Goal: Complete application form

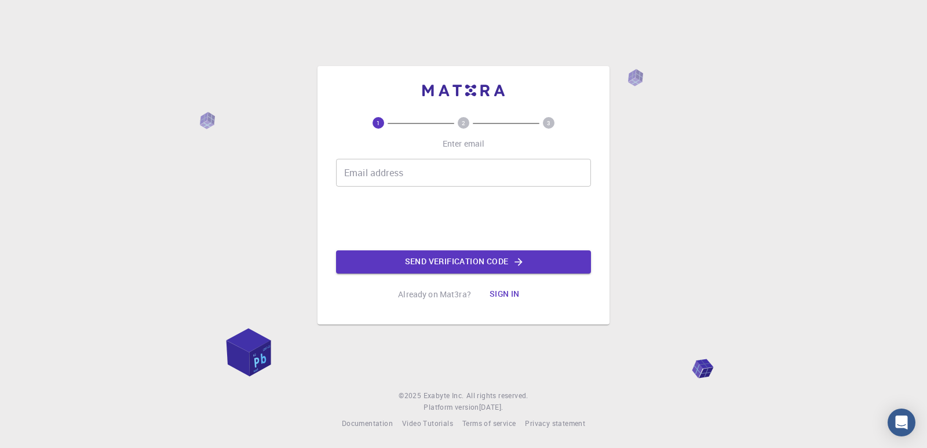
click at [375, 173] on input "Email address" at bounding box center [463, 173] width 255 height 28
type input "[EMAIL_ADDRESS][DOMAIN_NAME]"
click at [432, 261] on button "Send verification code" at bounding box center [463, 261] width 255 height 23
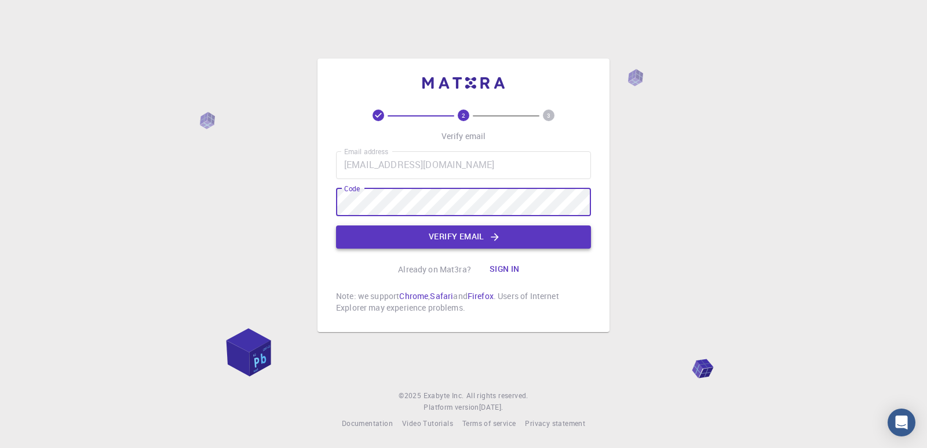
click at [433, 229] on button "Verify email" at bounding box center [463, 236] width 255 height 23
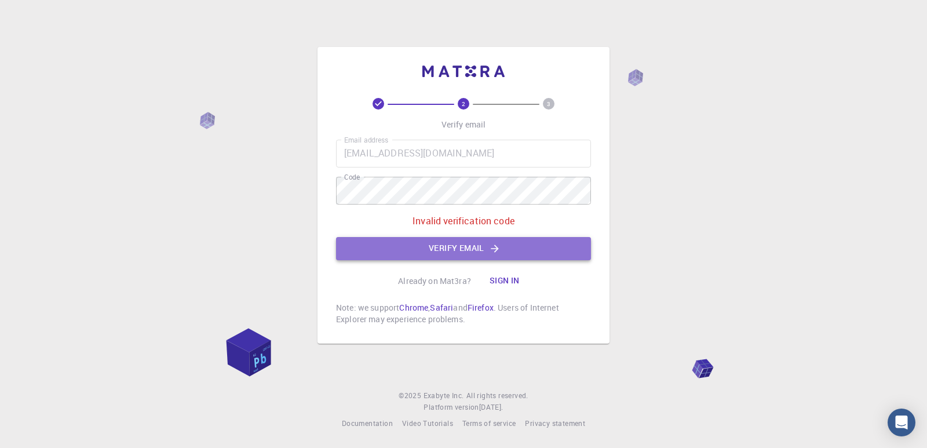
click at [453, 248] on button "Verify email" at bounding box center [463, 248] width 255 height 23
click at [451, 246] on button "Verify email" at bounding box center [463, 248] width 255 height 23
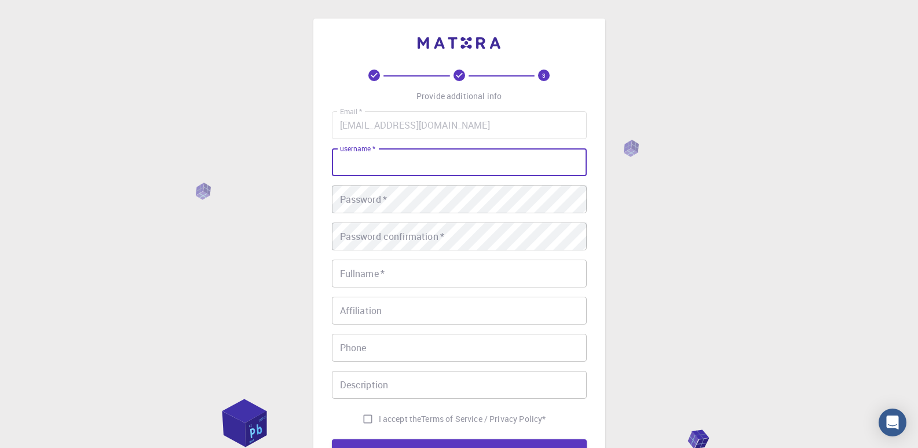
click at [355, 163] on input "username   *" at bounding box center [459, 162] width 255 height 28
type input "ayesha26"
click at [365, 196] on div "Password   * Password   *" at bounding box center [459, 199] width 255 height 28
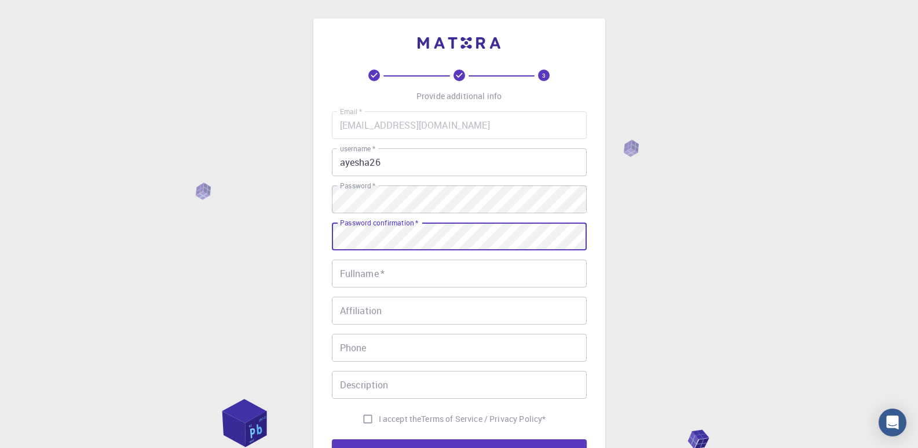
click at [405, 282] on input "Fullname   *" at bounding box center [459, 273] width 255 height 28
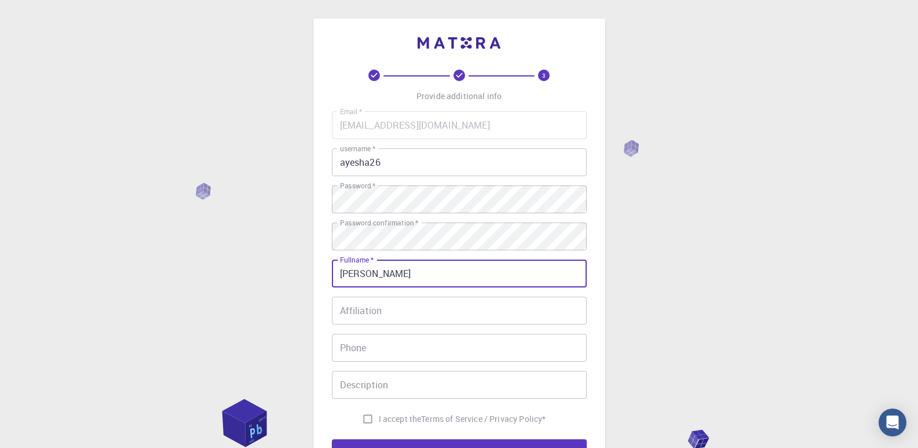
type input "[PERSON_NAME]"
click at [384, 314] on input "Affiliation" at bounding box center [459, 311] width 255 height 28
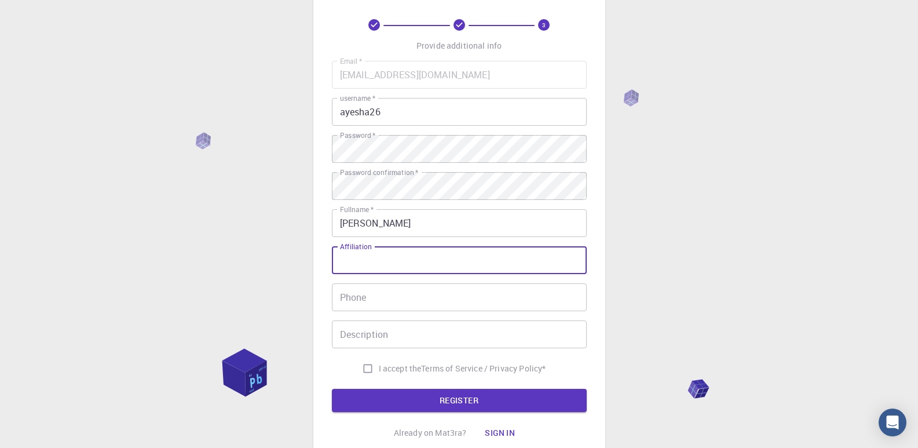
scroll to position [58, 0]
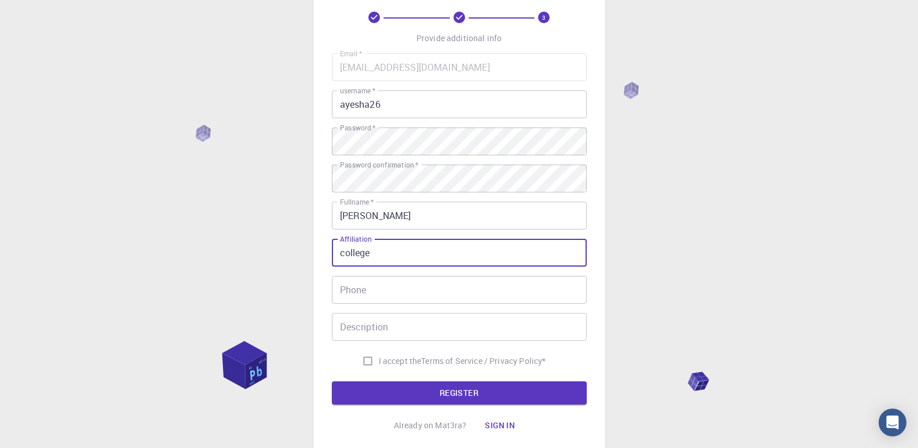
type input "college"
click at [385, 299] on input "Phone" at bounding box center [459, 290] width 255 height 28
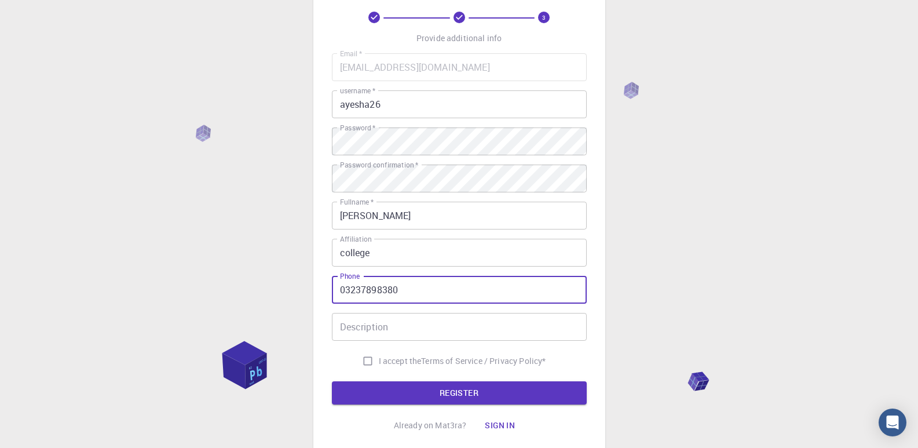
type input "03237898380"
click at [386, 327] on input "Description" at bounding box center [459, 327] width 255 height 28
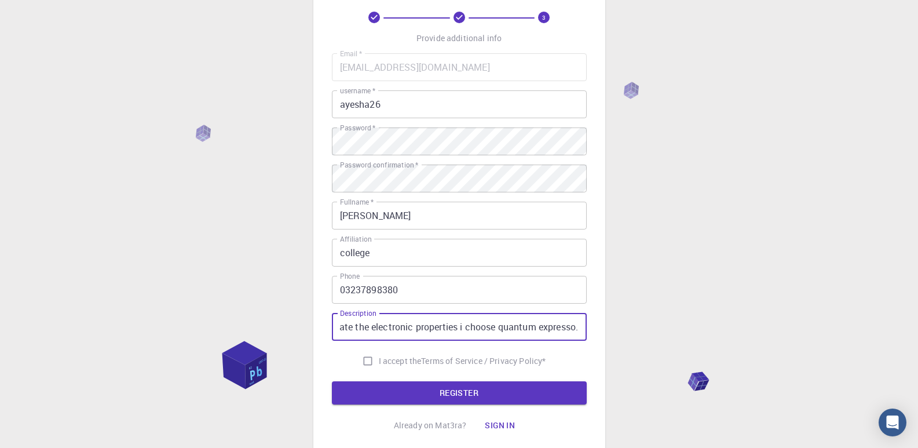
scroll to position [0, 423]
type input "i am a college student. i am doing research on electronic properties of differe…"
click at [361, 362] on input "I accept the Terms of Service / Privacy Policy *" at bounding box center [368, 361] width 22 height 22
checkbox input "true"
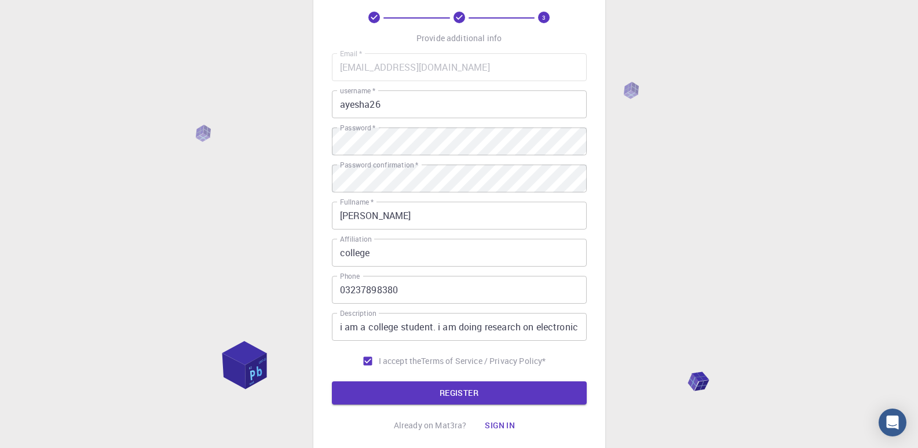
click at [375, 397] on button "REGISTER" at bounding box center [459, 392] width 255 height 23
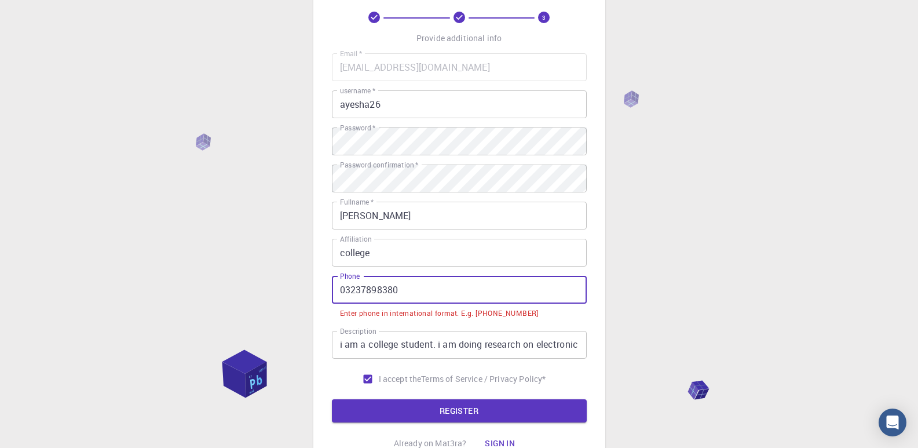
click at [348, 288] on input "03237898380" at bounding box center [459, 290] width 255 height 28
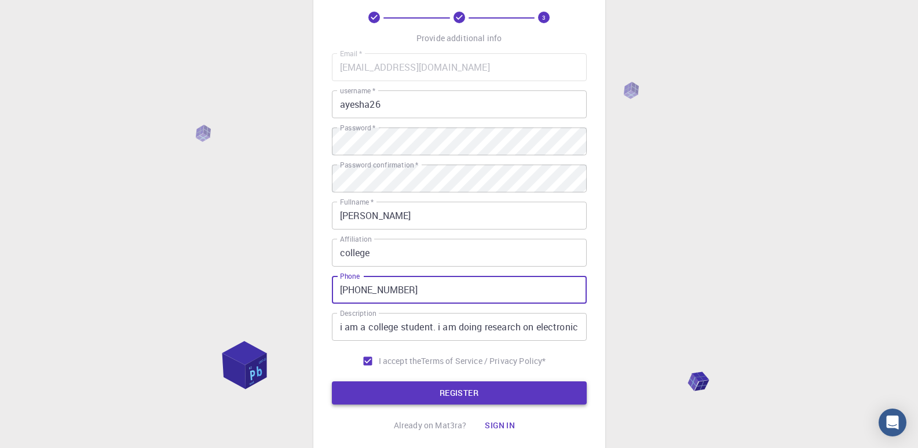
type input "[PHONE_NUMBER]"
click at [397, 400] on button "REGISTER" at bounding box center [459, 392] width 255 height 23
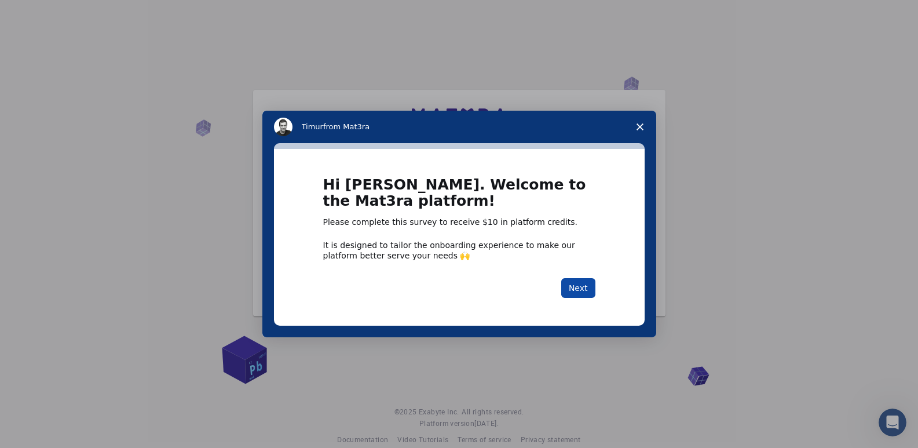
click at [588, 283] on button "Next" at bounding box center [578, 288] width 34 height 20
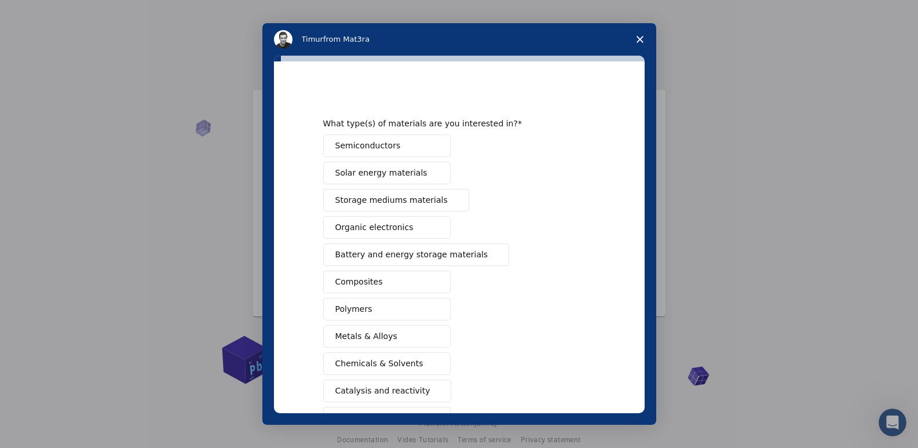
click at [359, 147] on span "Semiconductors" at bounding box center [367, 146] width 65 height 12
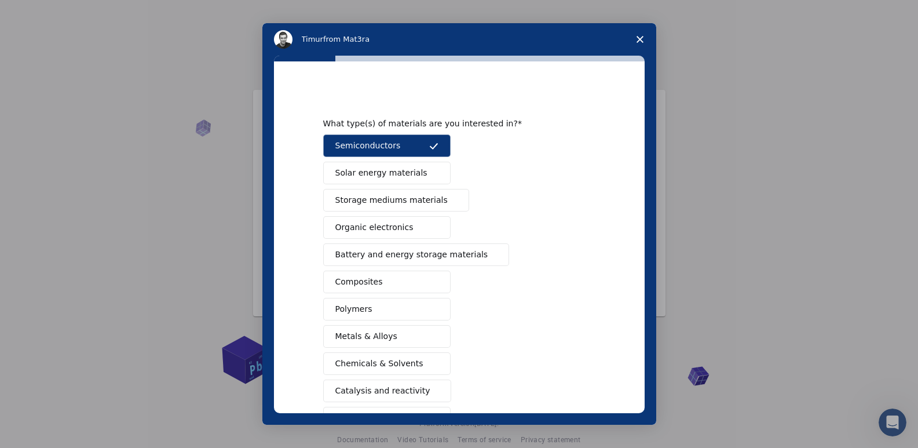
click at [368, 171] on span "Solar energy materials" at bounding box center [381, 173] width 92 height 12
click at [361, 230] on span "Organic electronics" at bounding box center [374, 227] width 78 height 12
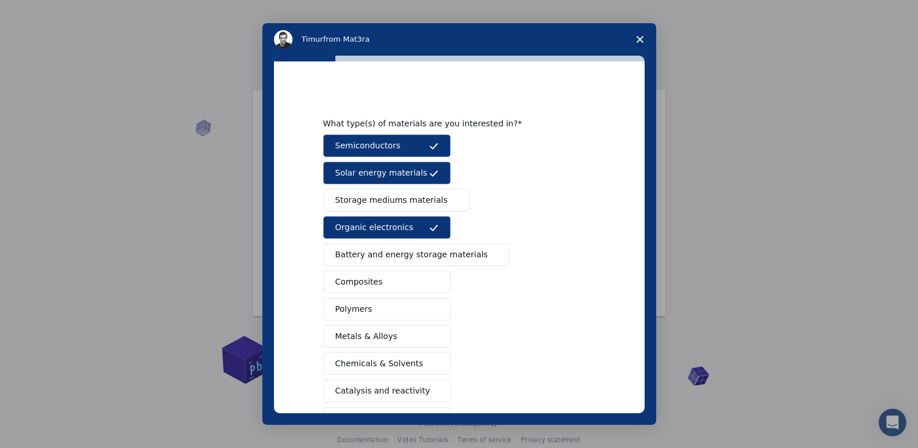
click at [367, 255] on span "Battery and energy storage materials" at bounding box center [411, 254] width 153 height 12
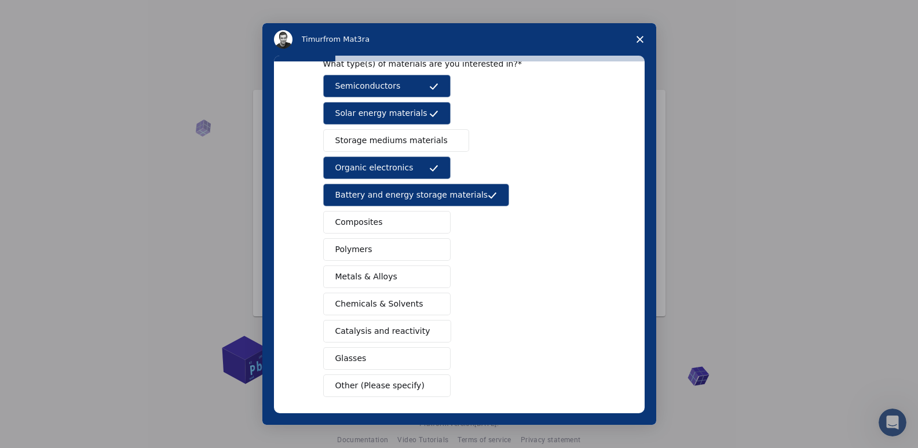
scroll to position [53, 0]
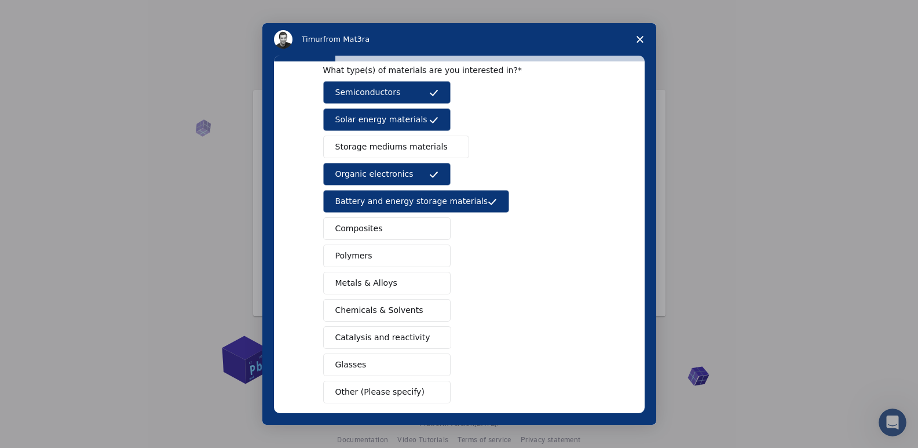
click at [366, 144] on span "Storage mediums materials" at bounding box center [391, 147] width 112 height 12
click at [369, 283] on span "Metals & Alloys" at bounding box center [366, 283] width 62 height 12
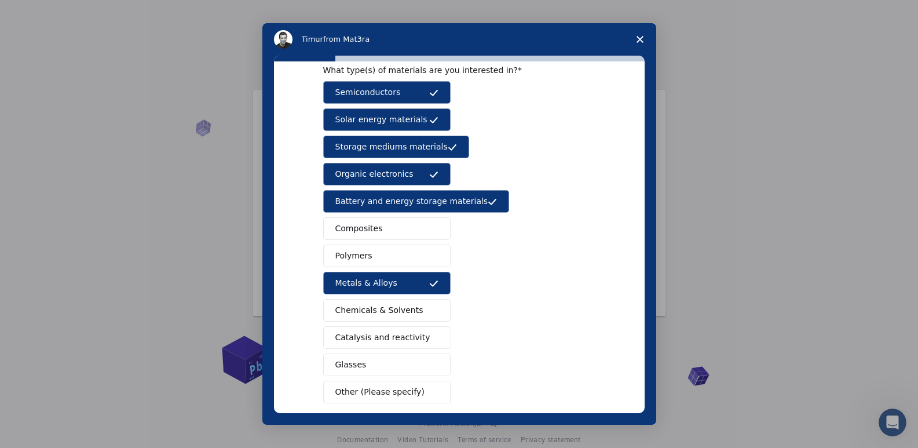
click at [358, 260] on span "Polymers" at bounding box center [353, 256] width 37 height 12
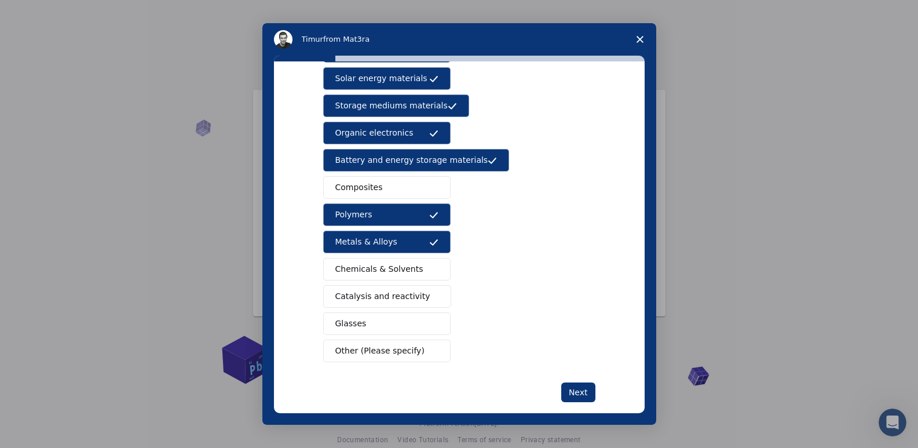
scroll to position [111, 0]
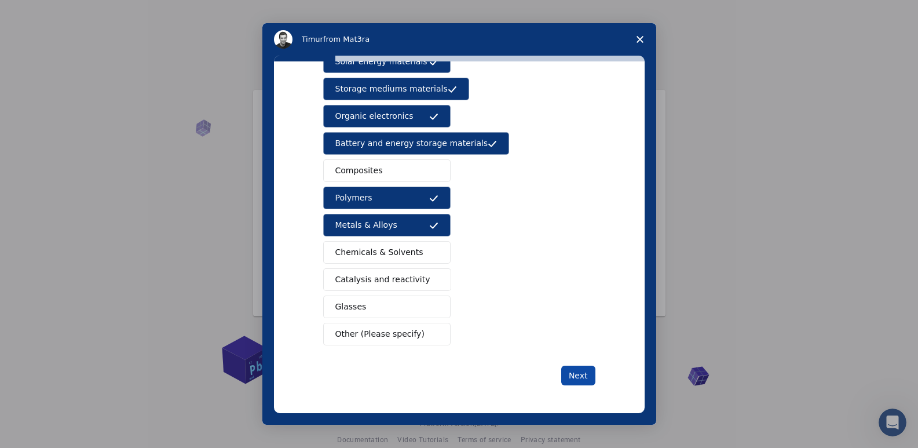
click at [569, 375] on button "Next" at bounding box center [578, 375] width 34 height 20
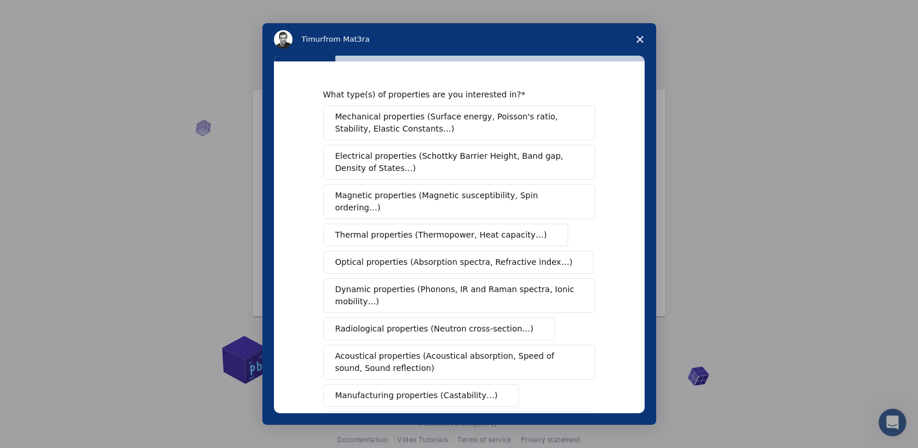
click at [423, 162] on span "Electrical properties (Schottky Barrier Height, Band gap, Density of States…)" at bounding box center [455, 162] width 241 height 24
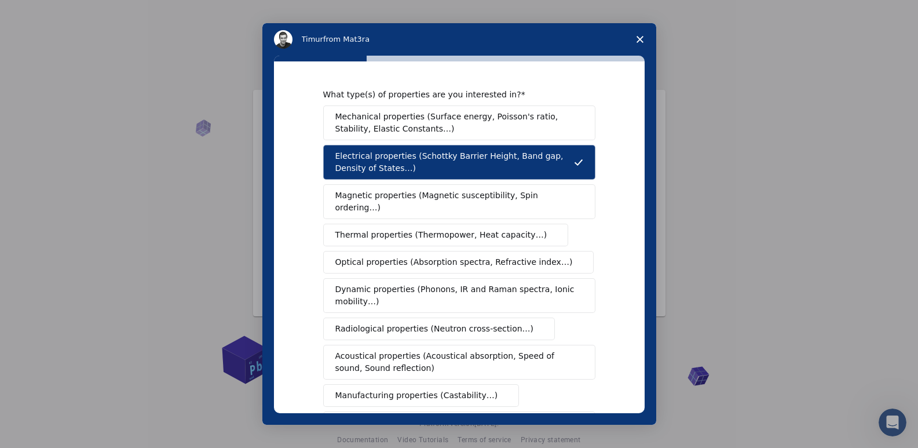
click at [424, 195] on span "Magnetic properties (Magnetic susceptibility, Spin ordering…)" at bounding box center [454, 201] width 239 height 24
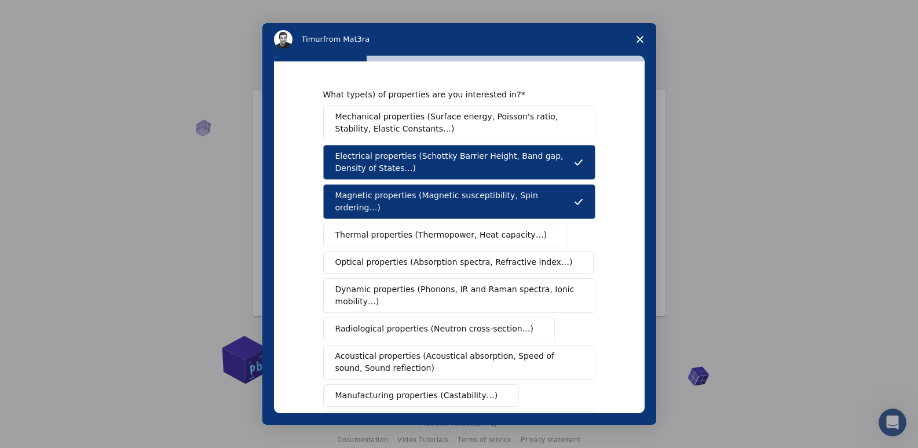
click at [420, 229] on span "Thermal properties (Thermopower, Heat capacity…)" at bounding box center [441, 235] width 212 height 12
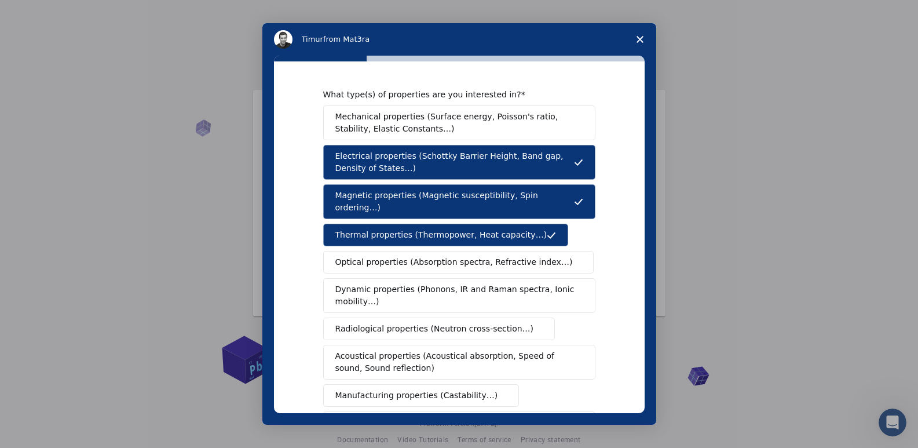
click at [418, 256] on span "Optical properties (Absorption spectra, Refractive index…)" at bounding box center [453, 262] width 237 height 12
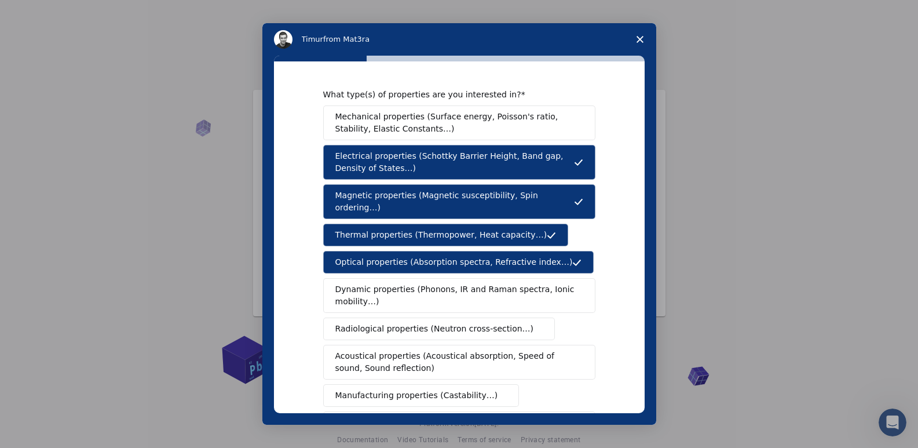
click at [412, 287] on span "Dynamic properties (Phonons, IR and Raman spectra, Ionic mobility…)" at bounding box center [455, 295] width 240 height 24
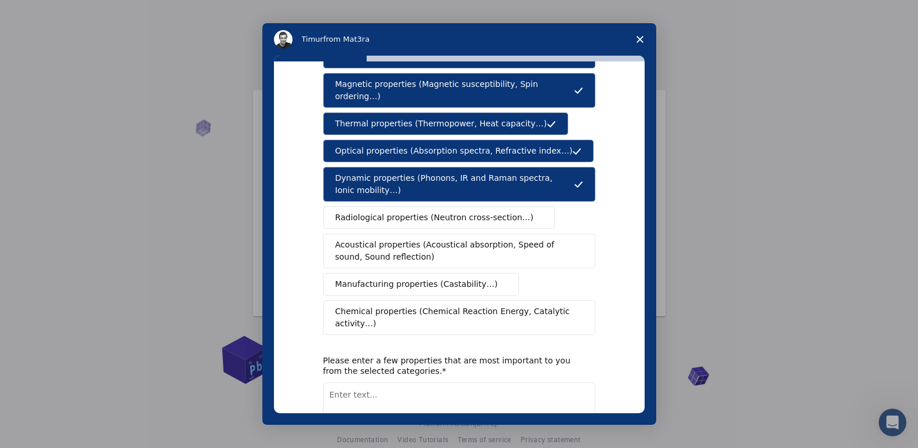
scroll to position [116, 0]
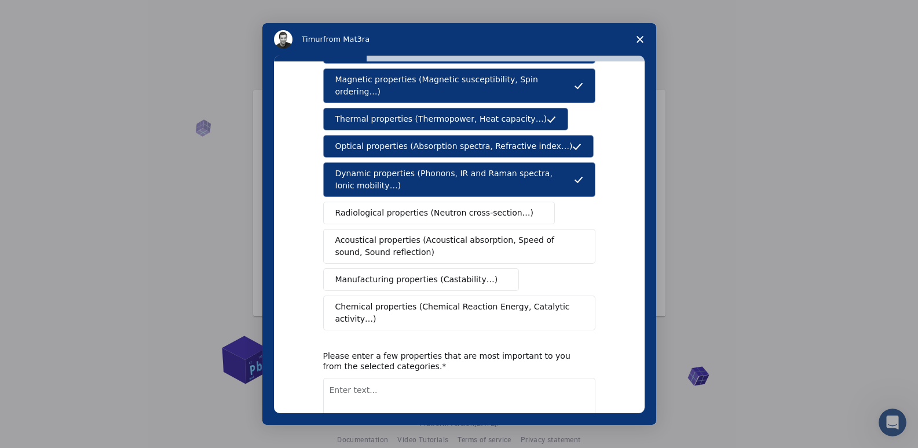
click at [361, 207] on span "Radiological properties (Neutron cross-section…)" at bounding box center [434, 213] width 199 height 12
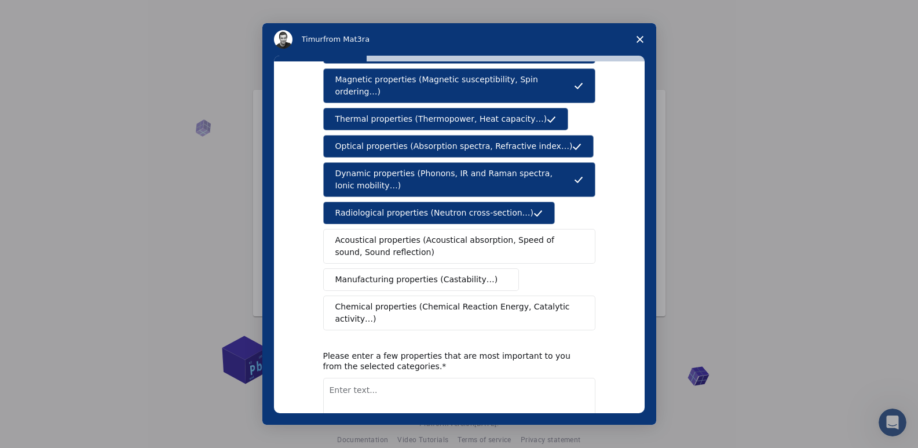
click at [370, 234] on span "Acoustical properties (Acoustical absorption, Speed of sound, Sound reflection)" at bounding box center [455, 246] width 241 height 24
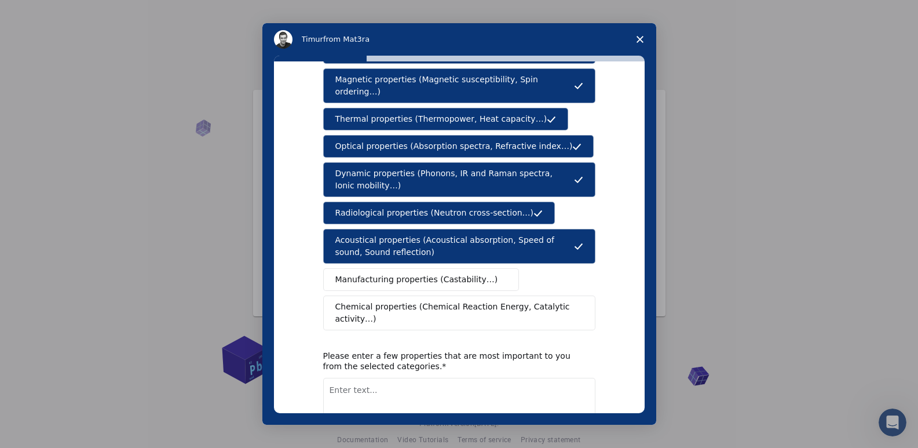
click at [394, 301] on span "Chemical properties (Chemical Reaction Energy, Catalytic activity…)" at bounding box center [455, 313] width 240 height 24
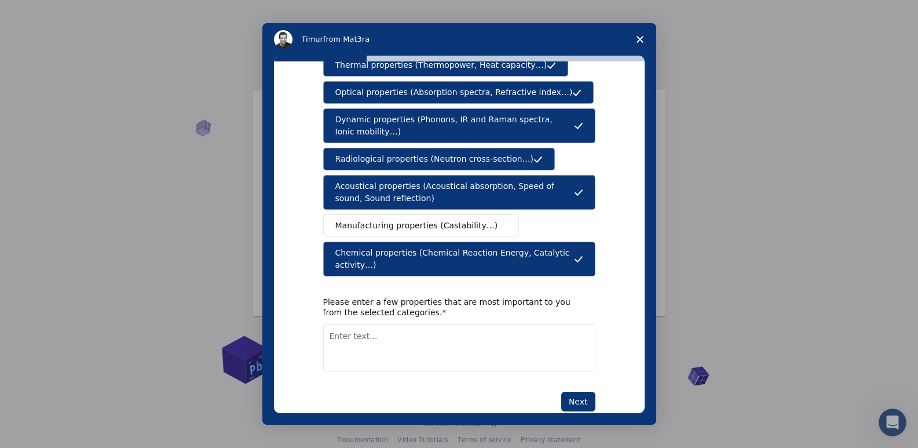
scroll to position [171, 0]
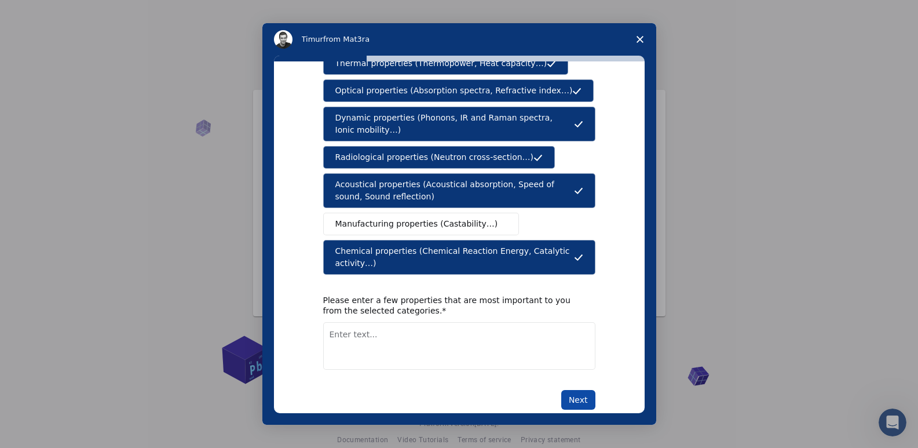
click at [570, 390] on button "Next" at bounding box center [578, 400] width 34 height 20
click at [398, 323] on textarea "Enter text..." at bounding box center [459, 345] width 272 height 47
type textarea "Electronic, optical, magnetic and thermal properties"
click at [582, 390] on button "Next" at bounding box center [578, 400] width 34 height 20
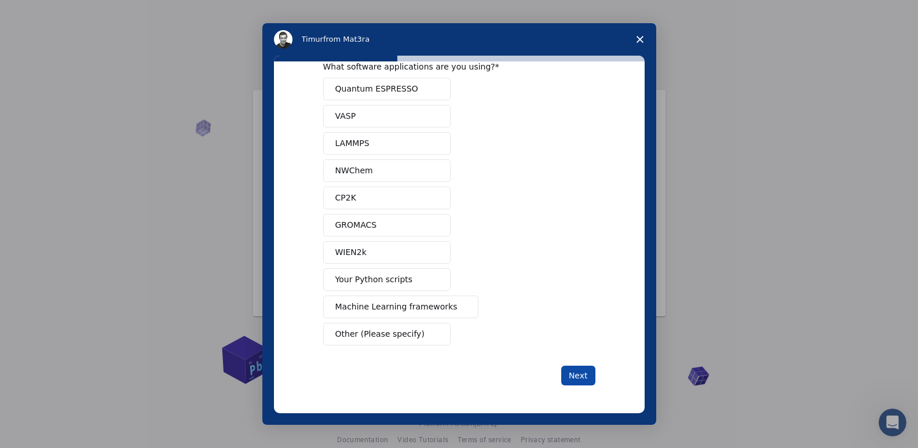
scroll to position [0, 0]
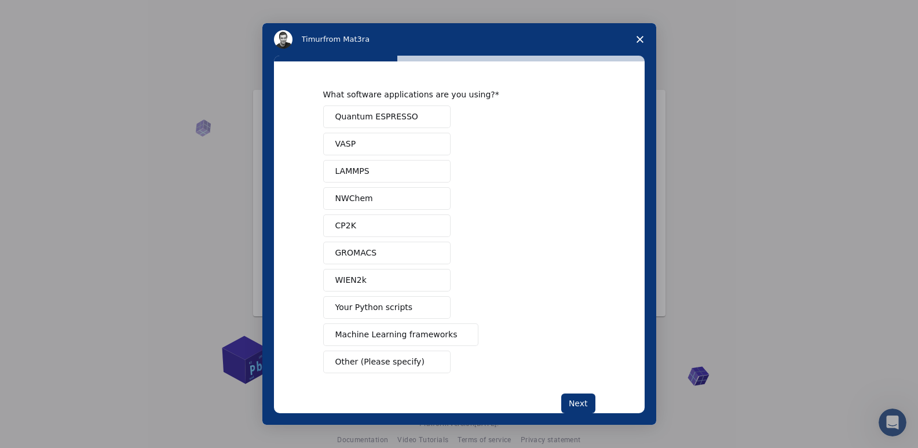
click at [432, 113] on span "Intercom messenger" at bounding box center [433, 116] width 9 height 9
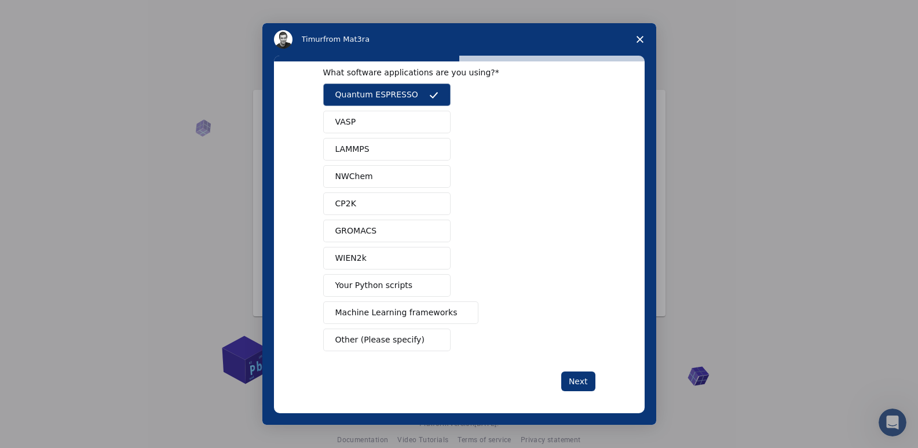
scroll to position [28, 0]
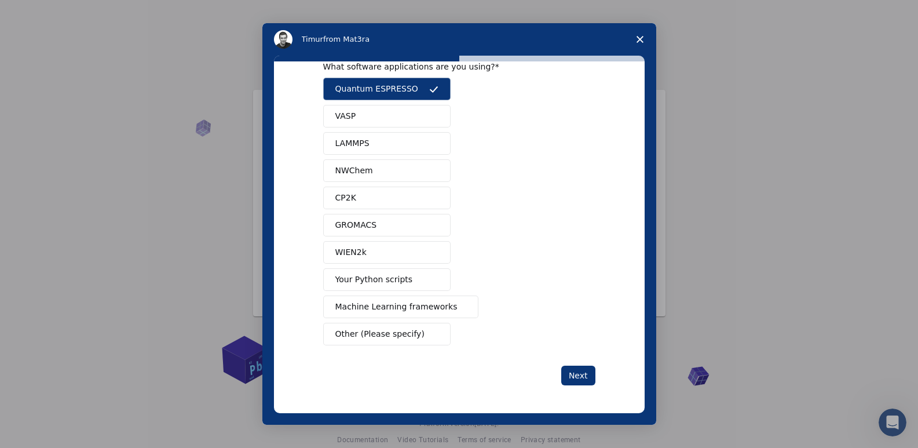
click at [365, 254] on button "WIEN2k" at bounding box center [386, 252] width 127 height 23
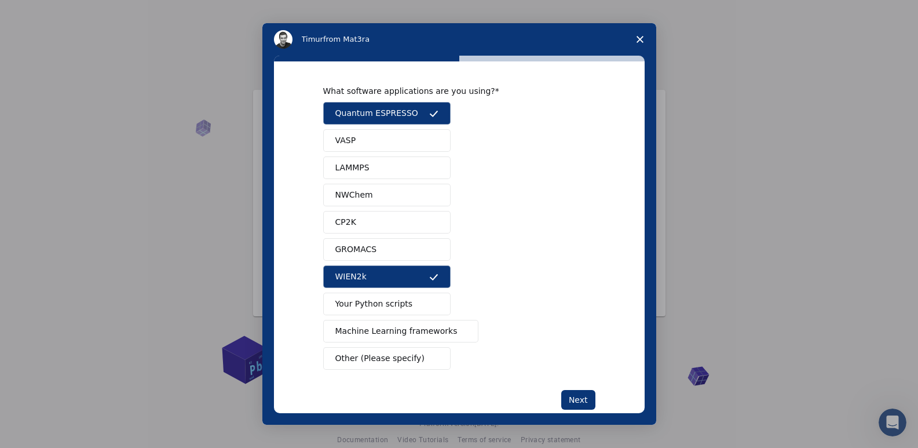
scroll to position [0, 0]
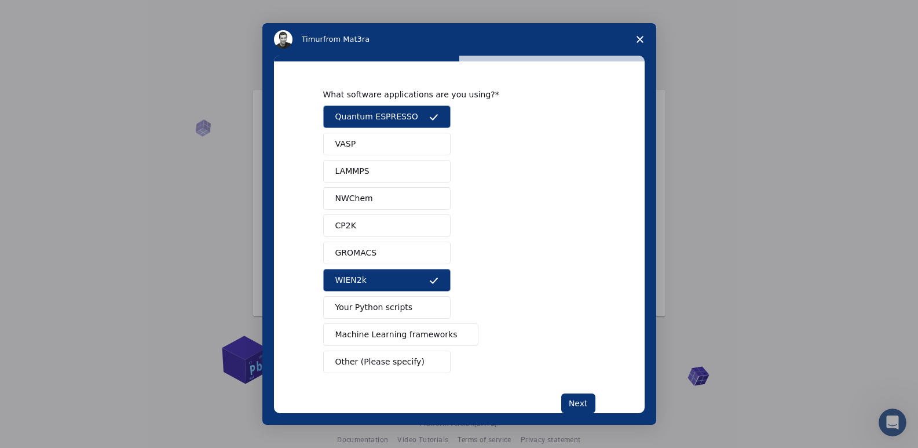
click at [347, 141] on span "VASP" at bounding box center [345, 144] width 21 height 12
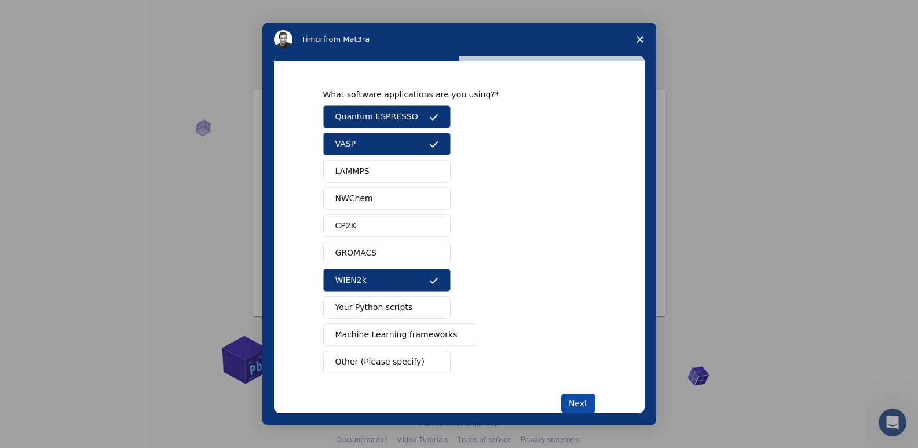
click at [568, 400] on button "Next" at bounding box center [578, 403] width 34 height 20
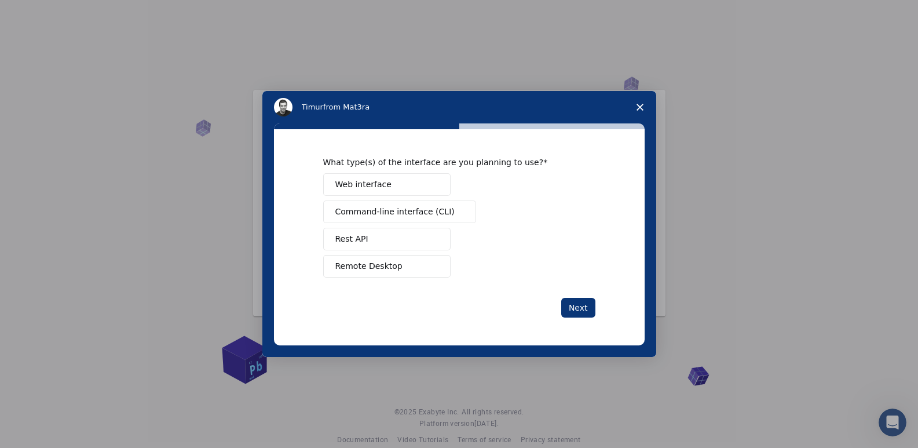
click at [371, 185] on span "Web interface" at bounding box center [363, 184] width 56 height 12
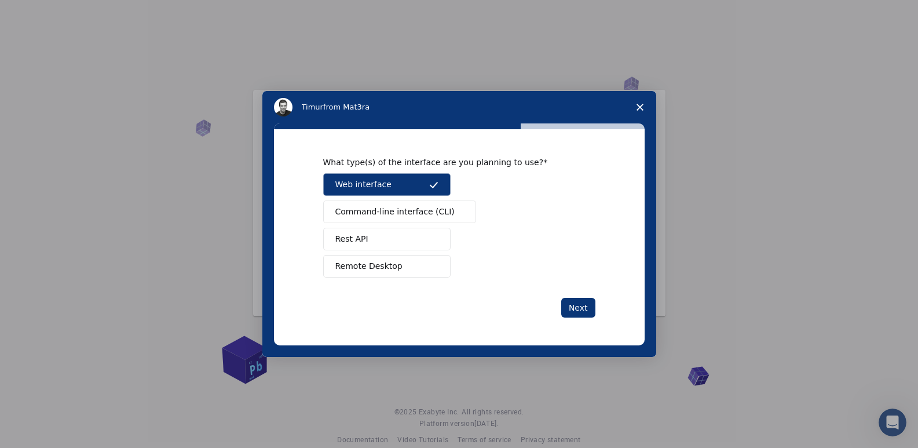
click at [371, 264] on span "Remote Desktop" at bounding box center [368, 266] width 67 height 12
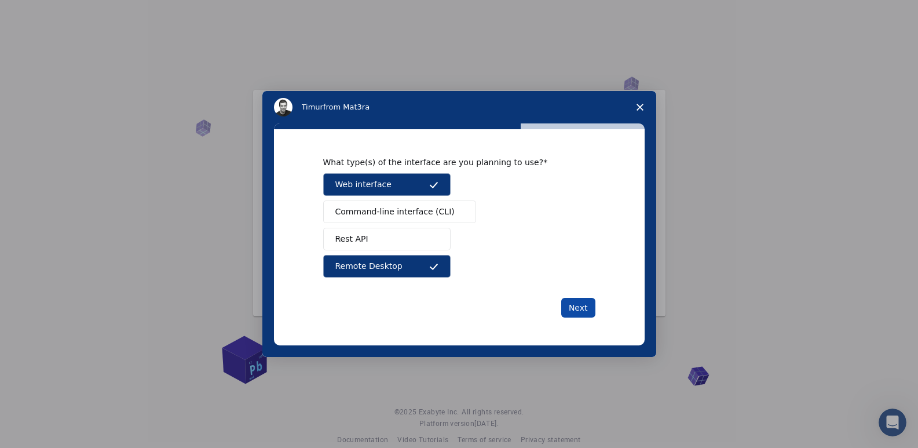
click at [572, 313] on button "Next" at bounding box center [578, 308] width 34 height 20
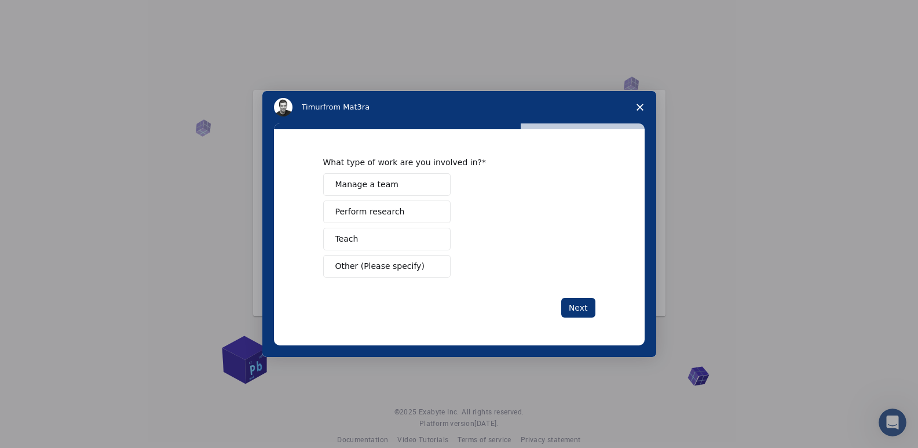
click at [392, 206] on span "Perform research" at bounding box center [369, 212] width 69 height 12
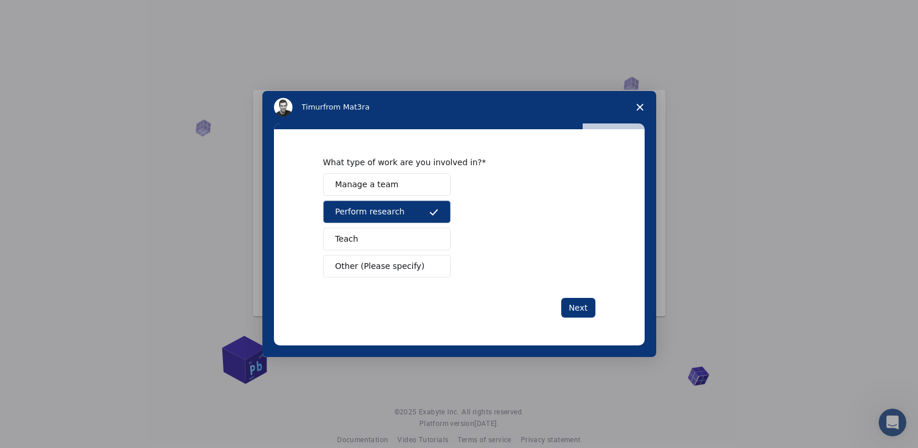
click at [386, 266] on span "Other (Please specify)" at bounding box center [379, 266] width 89 height 12
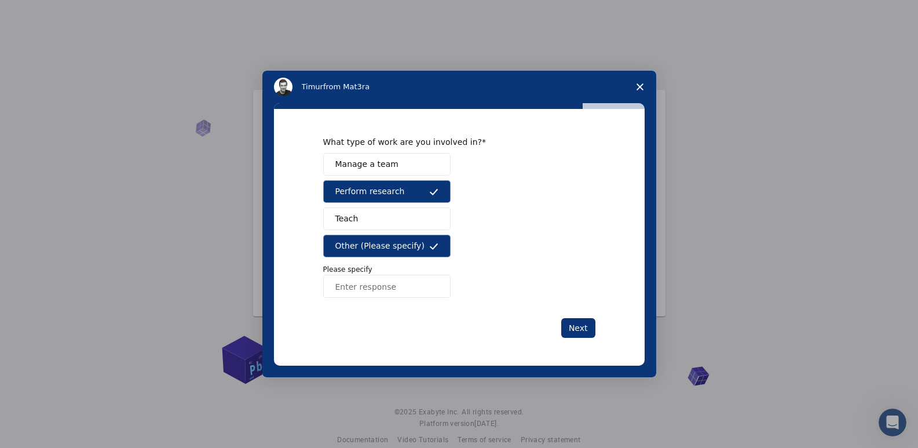
click at [375, 292] on input "Enter response" at bounding box center [386, 286] width 127 height 23
type input "s"
type input "Student"
click at [592, 330] on button "Next" at bounding box center [578, 328] width 34 height 20
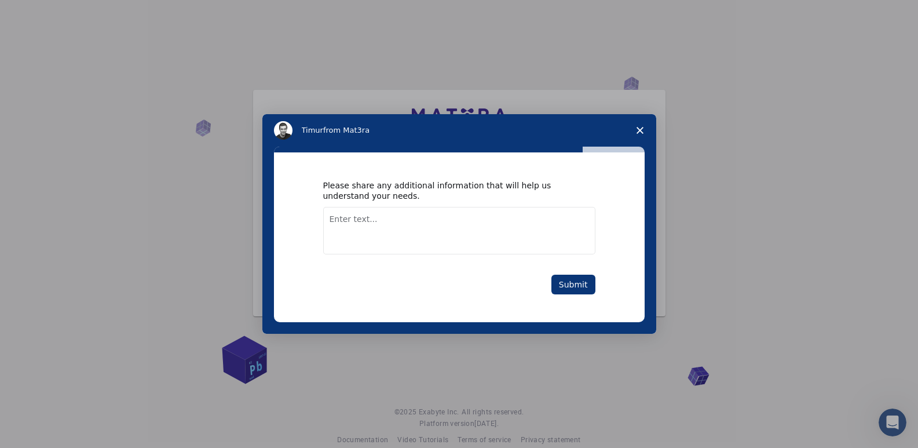
click at [435, 229] on textarea "Enter text..." at bounding box center [459, 230] width 272 height 47
type textarea "i"
type textarea "I am doing research on different properties of materials."
click at [578, 290] on button "Submit" at bounding box center [573, 285] width 44 height 20
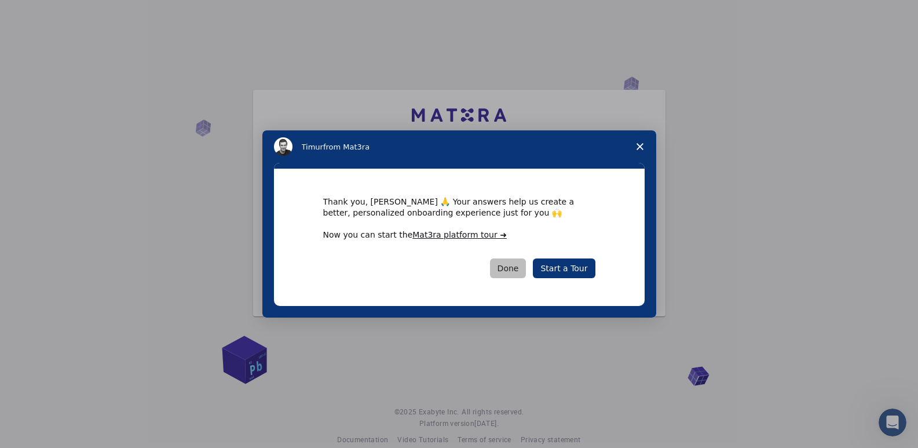
click at [502, 265] on button "Done" at bounding box center [508, 268] width 36 height 20
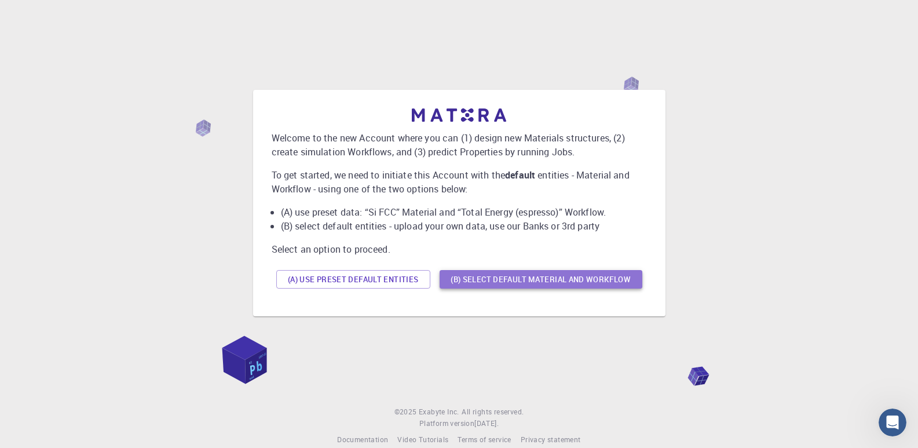
click at [492, 275] on button "(B) Select default material and workflow" at bounding box center [541, 279] width 203 height 19
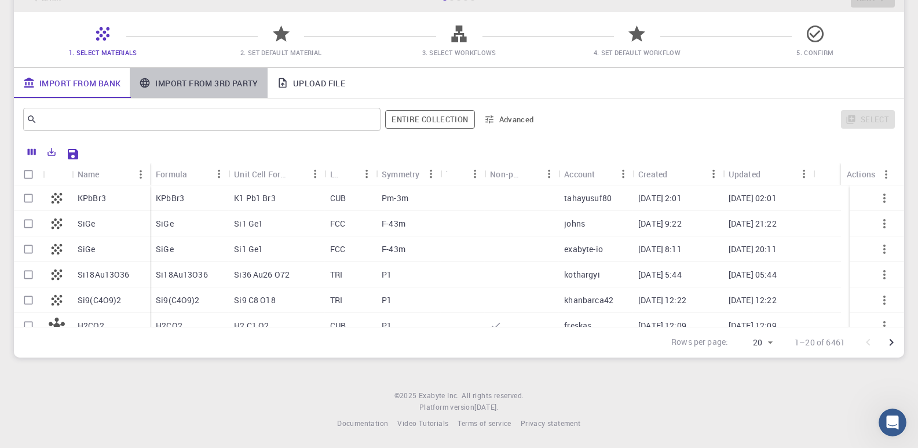
click at [186, 82] on link "Import From 3rd Party" at bounding box center [198, 83] width 137 height 30
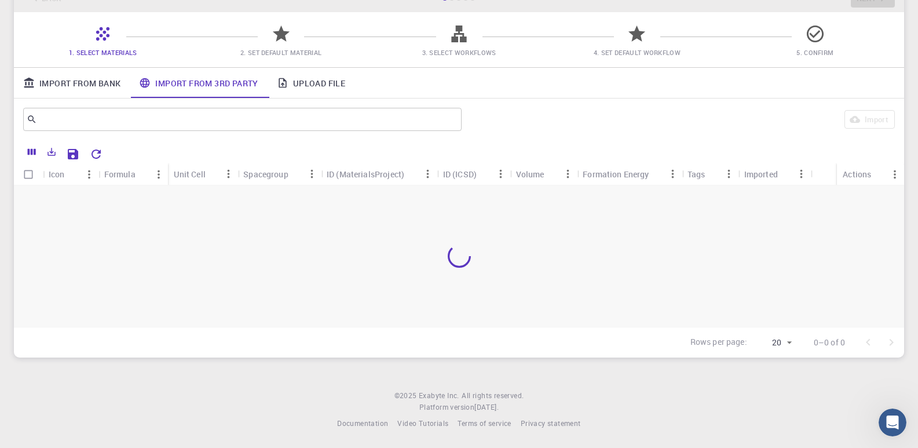
click at [316, 81] on link "Upload File" at bounding box center [311, 83] width 87 height 30
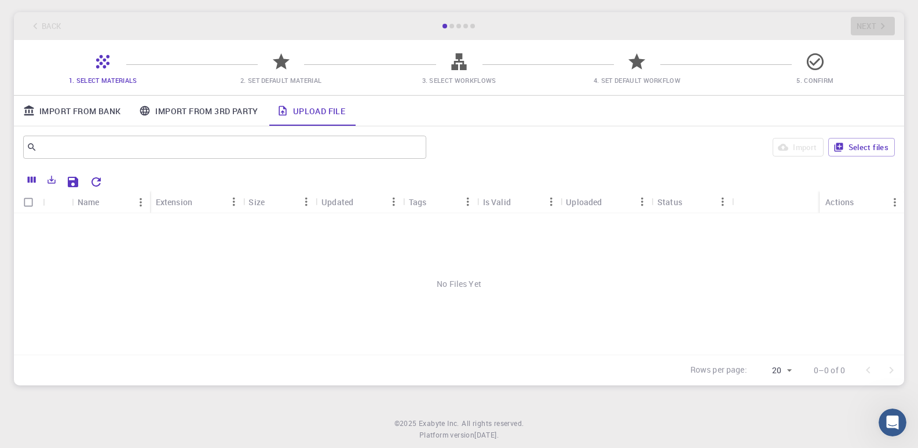
scroll to position [58, 0]
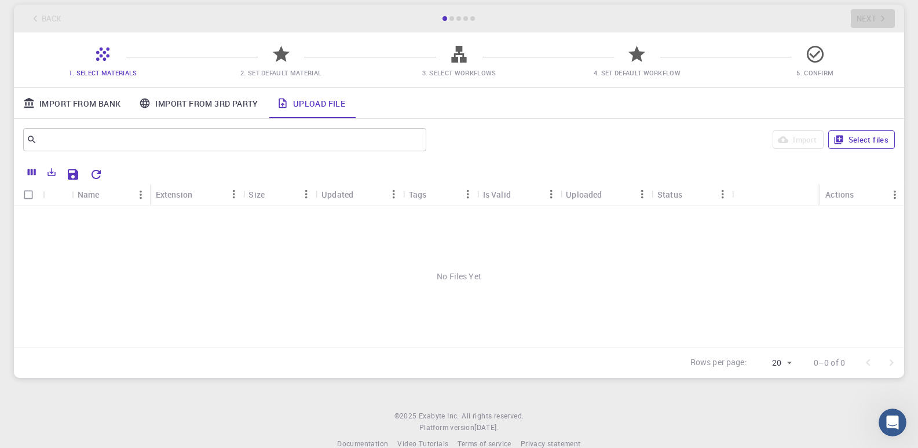
click at [876, 140] on button "Select files" at bounding box center [861, 139] width 67 height 19
click at [29, 217] on input "Select row" at bounding box center [28, 218] width 22 height 22
checkbox input "true"
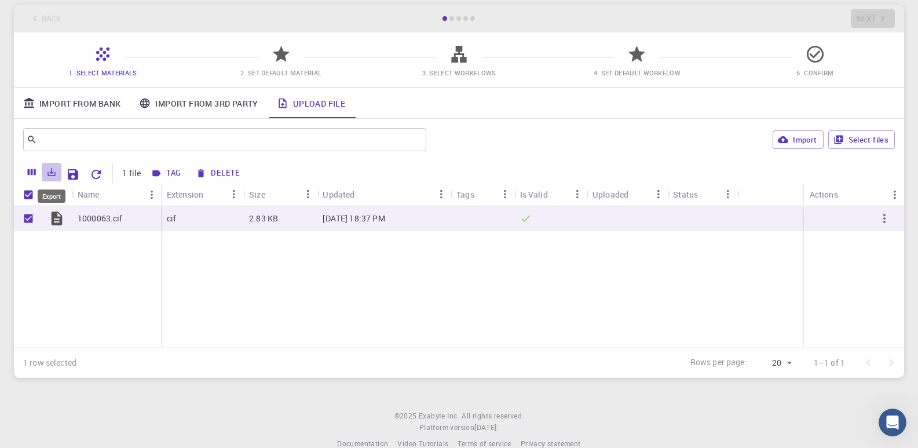
click at [49, 177] on icon "Export" at bounding box center [51, 172] width 10 height 10
click at [252, 273] on div "1000063.cif cif 2.83 KB [DATE] 18:37 PM" at bounding box center [459, 276] width 890 height 141
click at [885, 217] on icon "button" at bounding box center [884, 218] width 14 height 14
click at [396, 330] on div at bounding box center [459, 224] width 918 height 448
click at [214, 96] on link "Import From 3rd Party" at bounding box center [198, 103] width 137 height 30
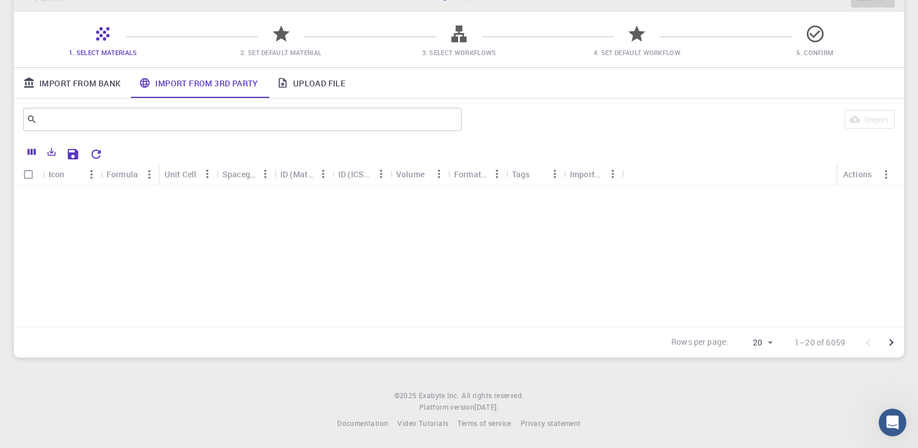
scroll to position [0, 0]
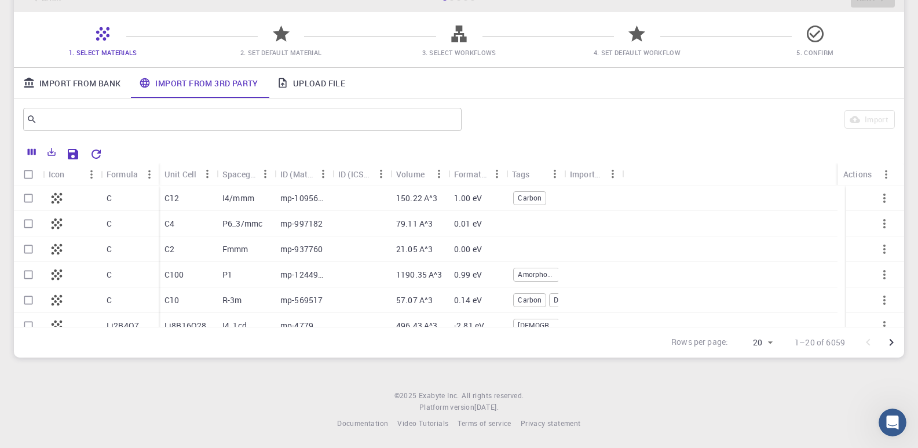
click at [455, 35] on icon at bounding box center [458, 33] width 15 height 17
click at [454, 36] on icon at bounding box center [458, 33] width 15 height 17
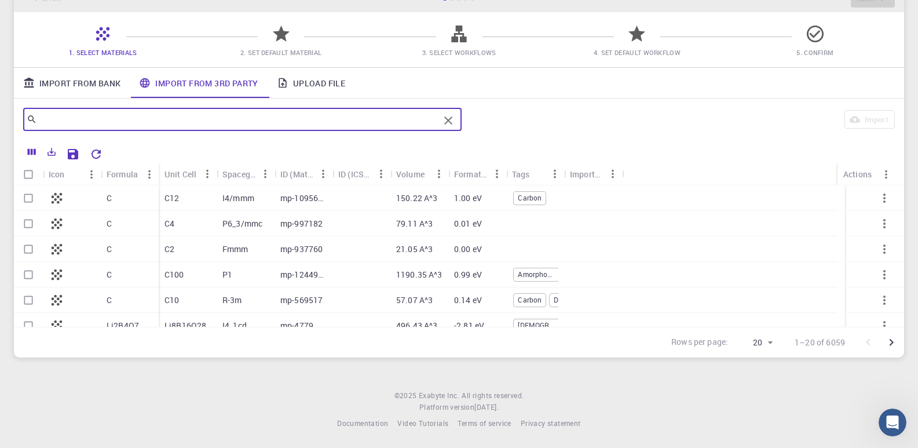
click at [69, 125] on input "text" at bounding box center [238, 119] width 402 height 16
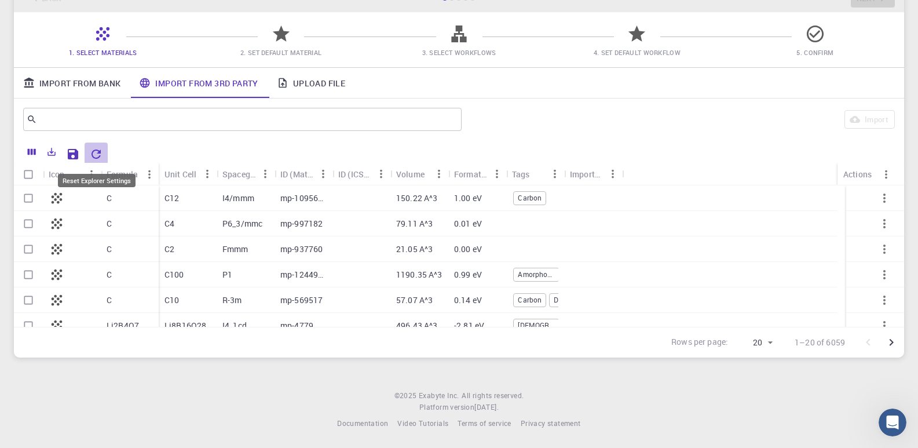
click at [93, 157] on icon "Reset Explorer Settings" at bounding box center [96, 153] width 9 height 9
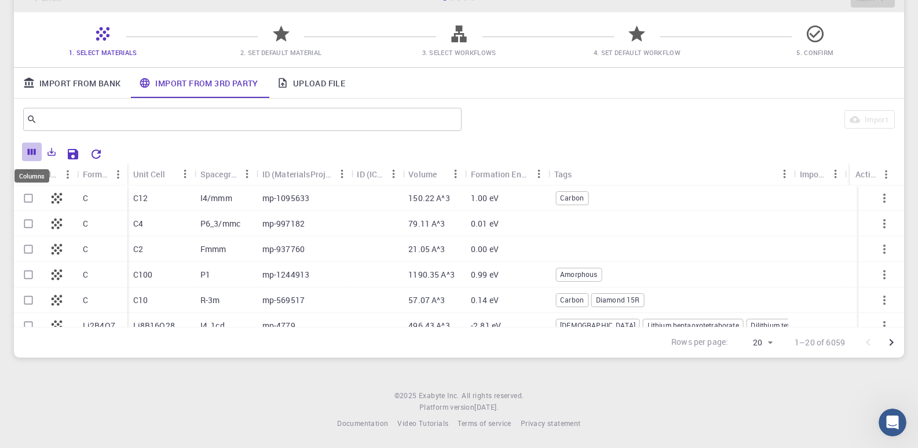
click at [28, 148] on icon "Columns" at bounding box center [32, 152] width 10 height 10
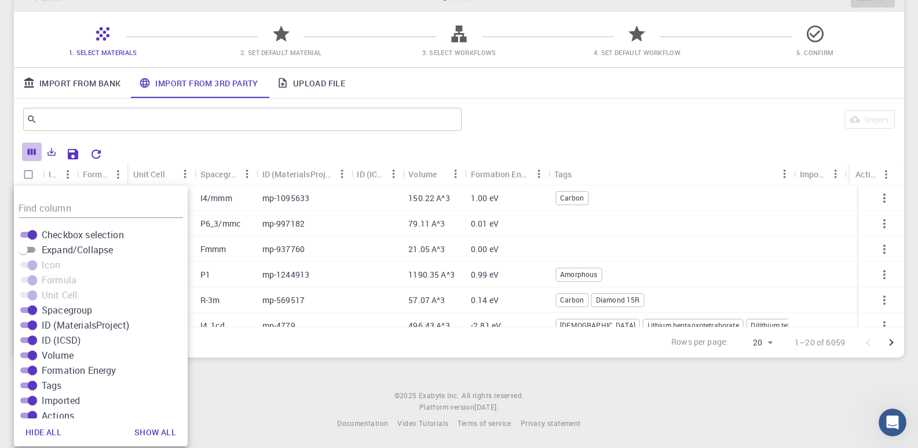
click at [28, 148] on icon "Columns" at bounding box center [32, 152] width 10 height 10
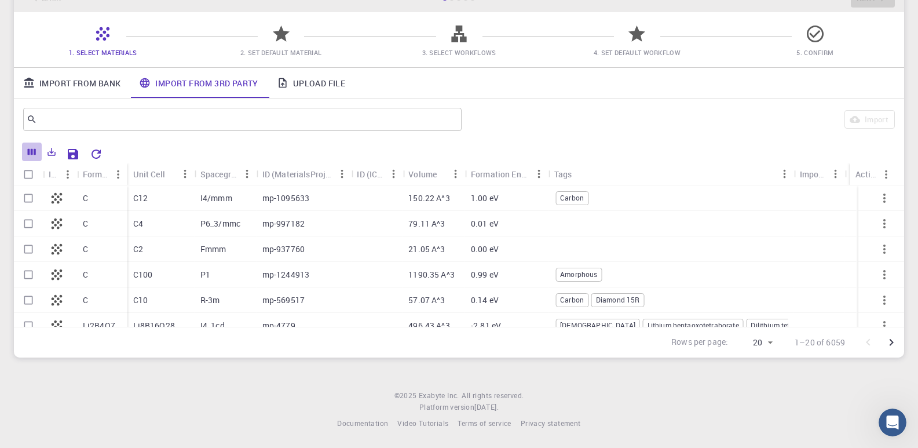
click at [28, 148] on icon "Columns" at bounding box center [32, 152] width 10 height 10
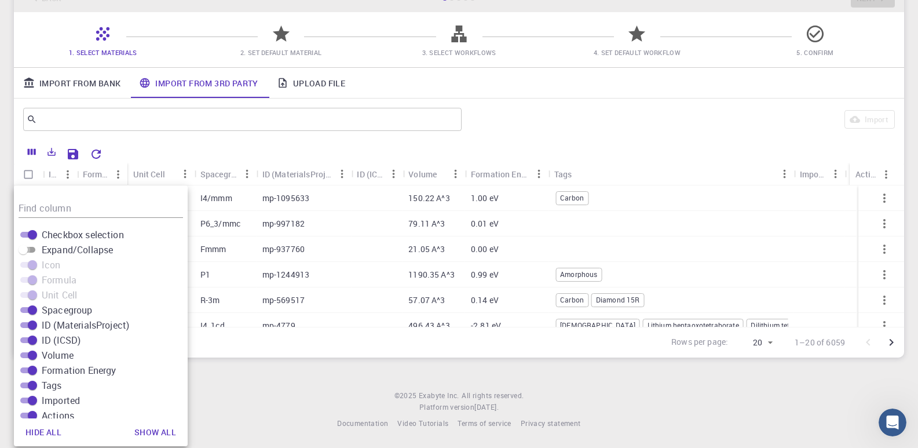
click at [20, 251] on input "Expand/Collapse" at bounding box center [23, 250] width 42 height 14
checkbox input "true"
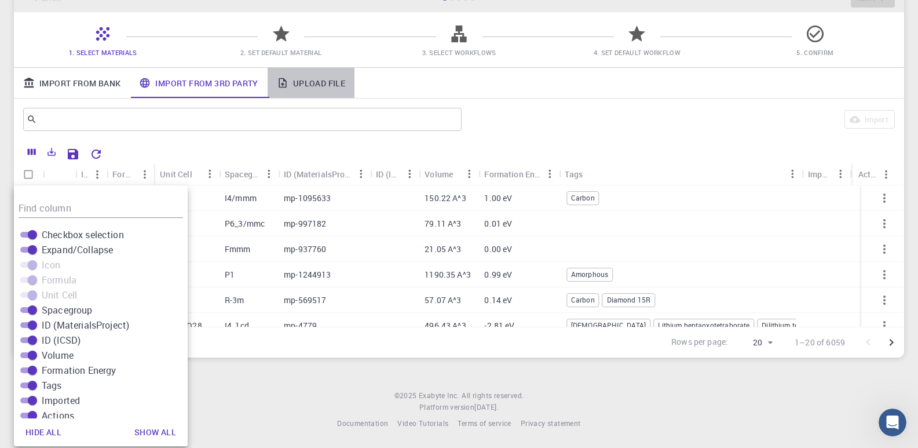
click at [298, 93] on link "Upload File" at bounding box center [311, 83] width 87 height 30
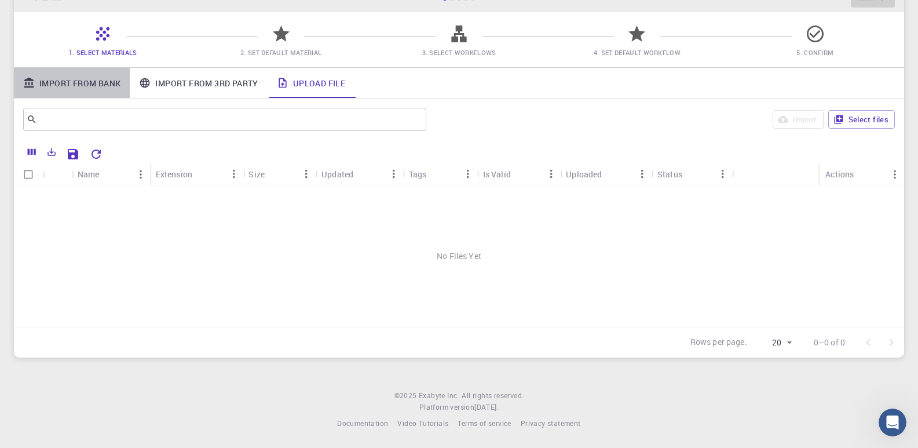
click at [46, 77] on link "Import From Bank" at bounding box center [72, 83] width 116 height 30
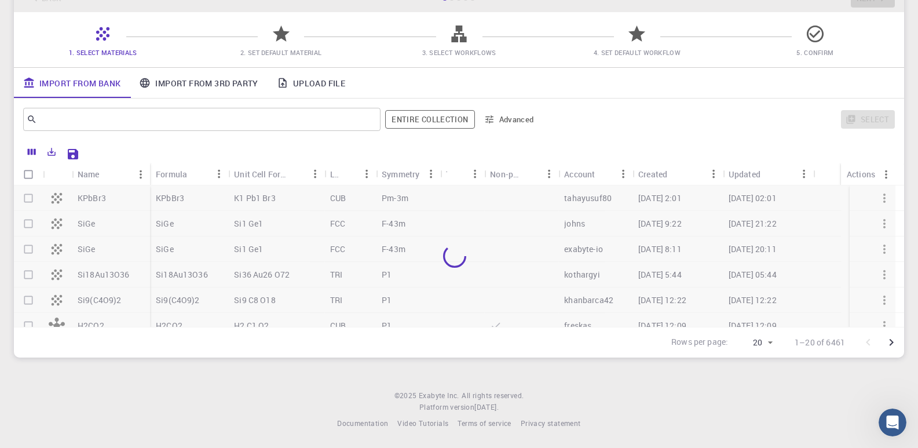
click at [37, 200] on div at bounding box center [454, 255] width 881 height 141
click at [32, 222] on input "Select row" at bounding box center [28, 224] width 22 height 22
checkbox input "true"
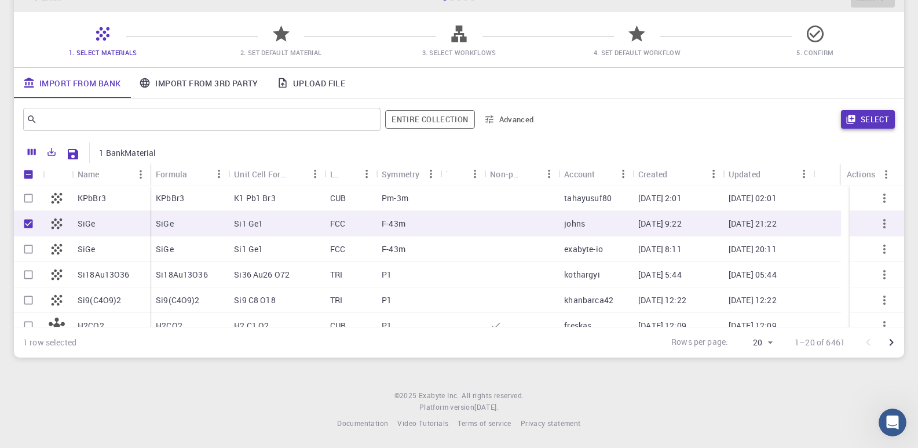
click at [866, 119] on button "Select" at bounding box center [868, 119] width 54 height 19
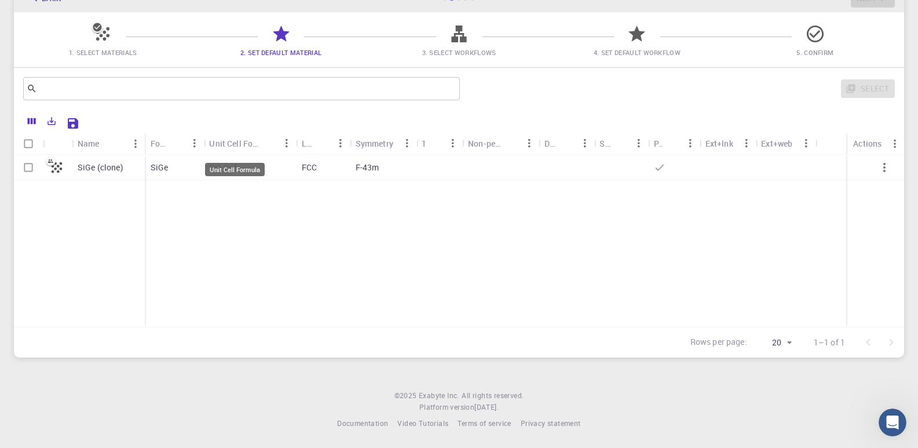
click at [233, 145] on div "Unit Cell Formula" at bounding box center [234, 143] width 50 height 23
click at [328, 149] on div "Symmetry" at bounding box center [326, 143] width 34 height 23
click at [377, 147] on div "Tags" at bounding box center [374, 143] width 15 height 23
click at [443, 148] on icon "Sort" at bounding box center [449, 143] width 13 height 13
click at [508, 151] on button "Sort" at bounding box center [507, 143] width 19 height 19
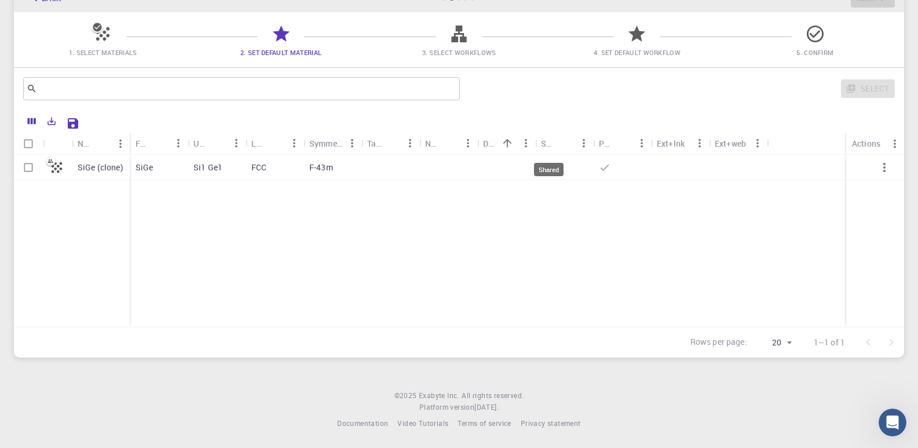
click at [551, 148] on div "Shared" at bounding box center [548, 143] width 15 height 23
